Goal: Transaction & Acquisition: Purchase product/service

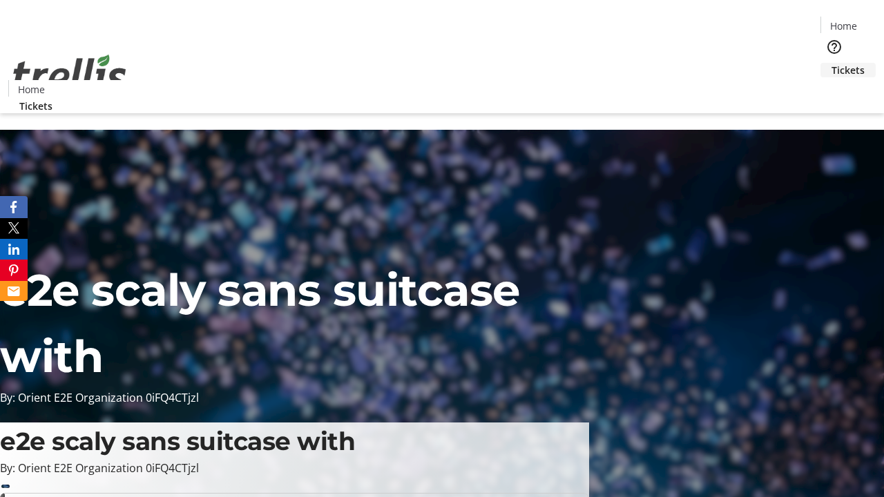
click at [831, 63] on span "Tickets" at bounding box center [847, 70] width 33 height 14
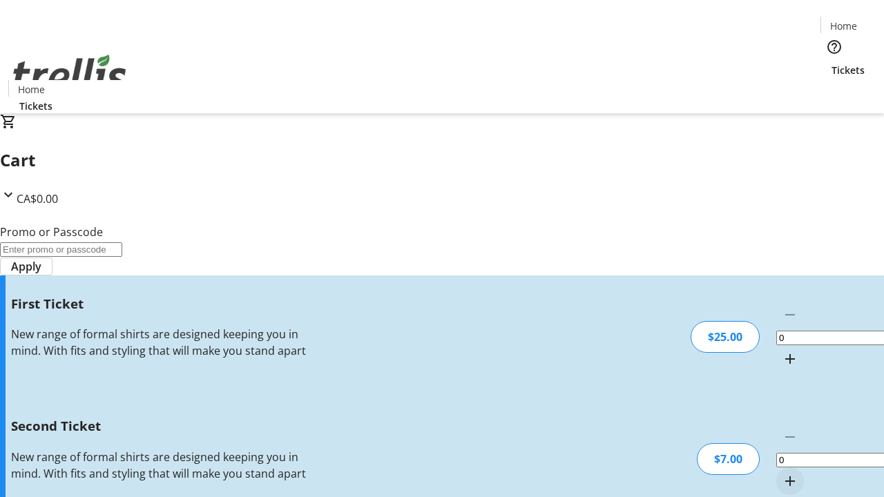
click at [782, 351] on mat-icon "Increment by one" at bounding box center [790, 359] width 17 height 17
type input "1"
click at [782, 473] on mat-icon "Increment by one" at bounding box center [790, 481] width 17 height 17
type input "2"
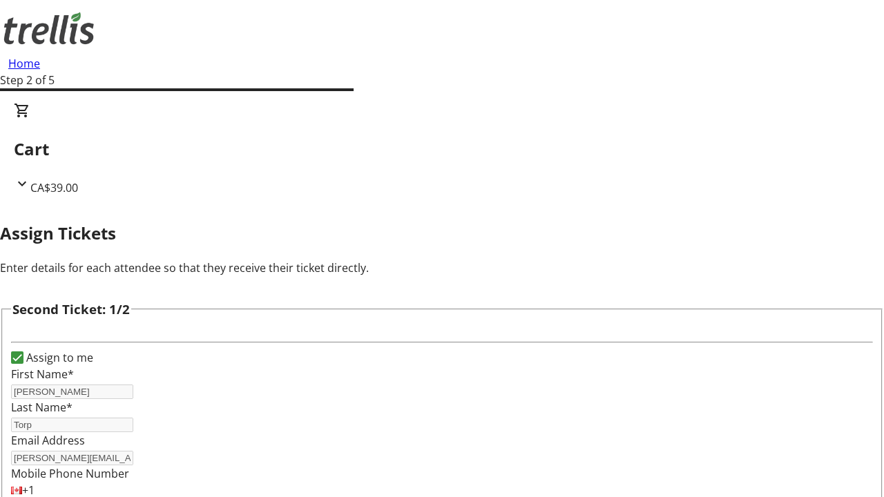
type input "Shaylee"
type input "Bergnaum"
type input "[EMAIL_ADDRESS][DOMAIN_NAME]"
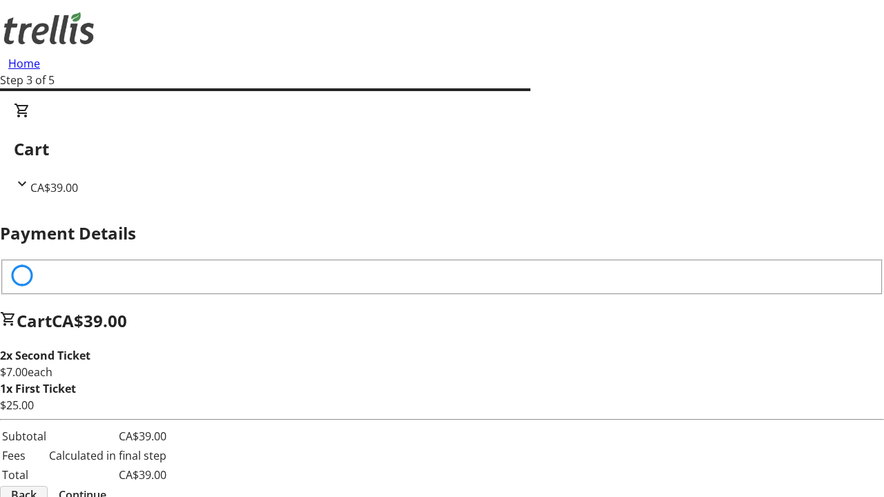
click at [37, 487] on span "Back" at bounding box center [24, 495] width 26 height 17
